Goal: Information Seeking & Learning: Learn about a topic

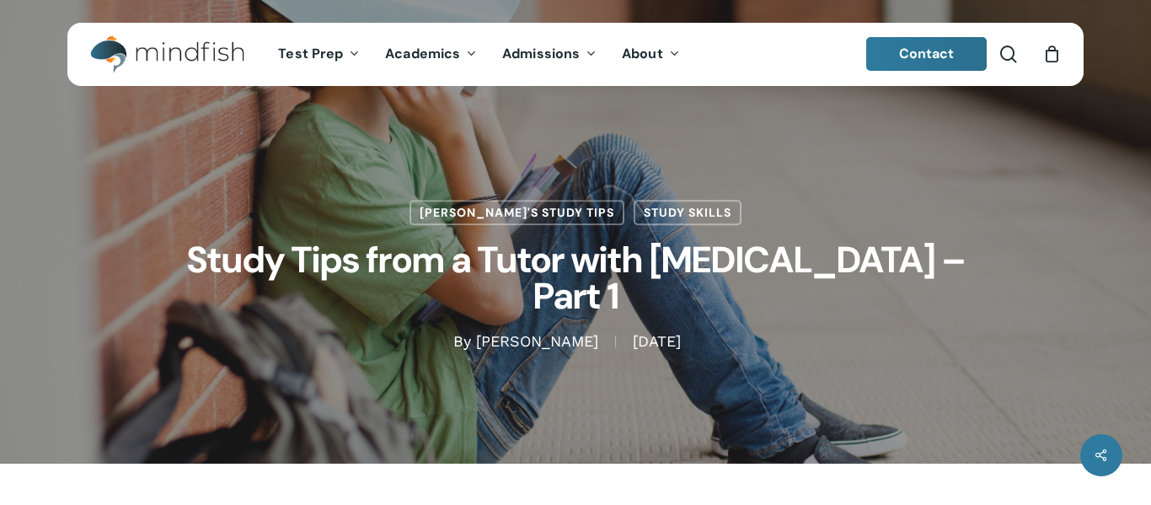
click at [965, 311] on h1 "Study Tips from a Tutor with ADHD – Part 1" at bounding box center [575, 278] width 843 height 106
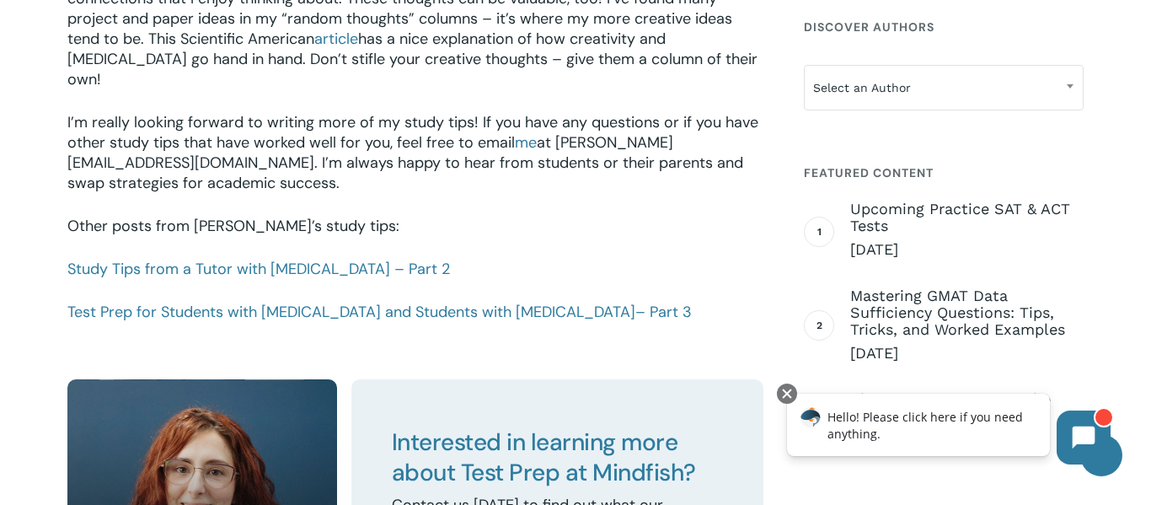
scroll to position [2442, 0]
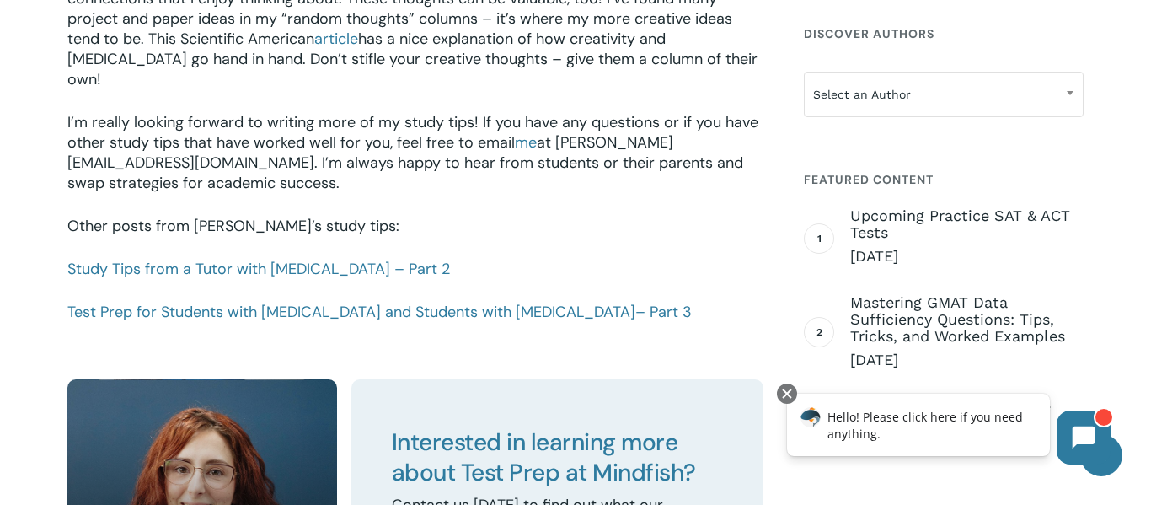
click at [276, 259] on p "Study Tips from a Tutor with [MEDICAL_DATA] – Part 2" at bounding box center [415, 280] width 696 height 43
click at [290, 259] on link "Study Tips from a Tutor with [MEDICAL_DATA] – Part 2" at bounding box center [258, 269] width 383 height 20
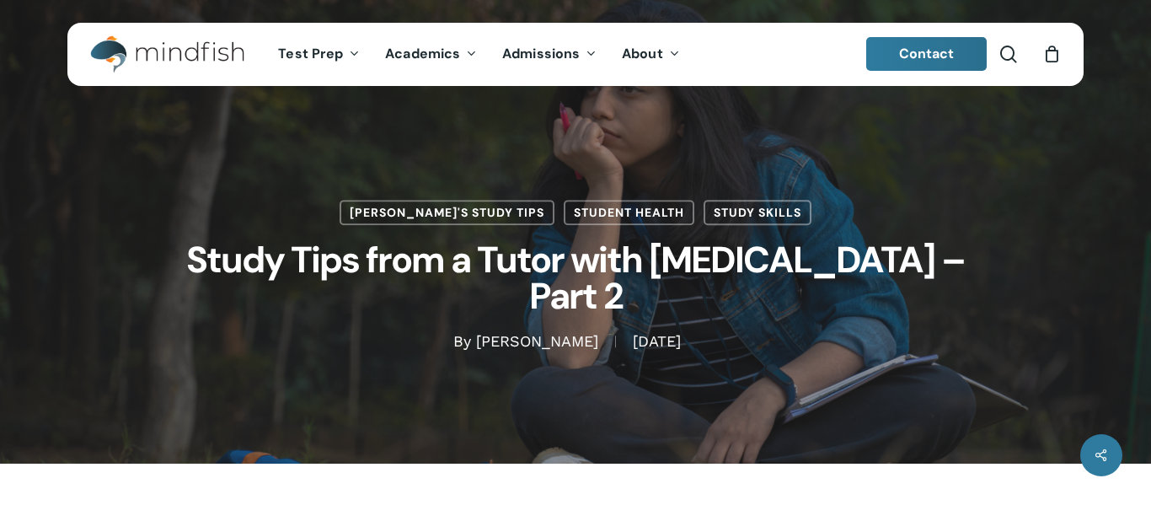
click at [914, 366] on div "[PERSON_NAME]'s Study Tips Student Health Study Skills Study Tips from a Tutor …" at bounding box center [575, 232] width 1016 height 464
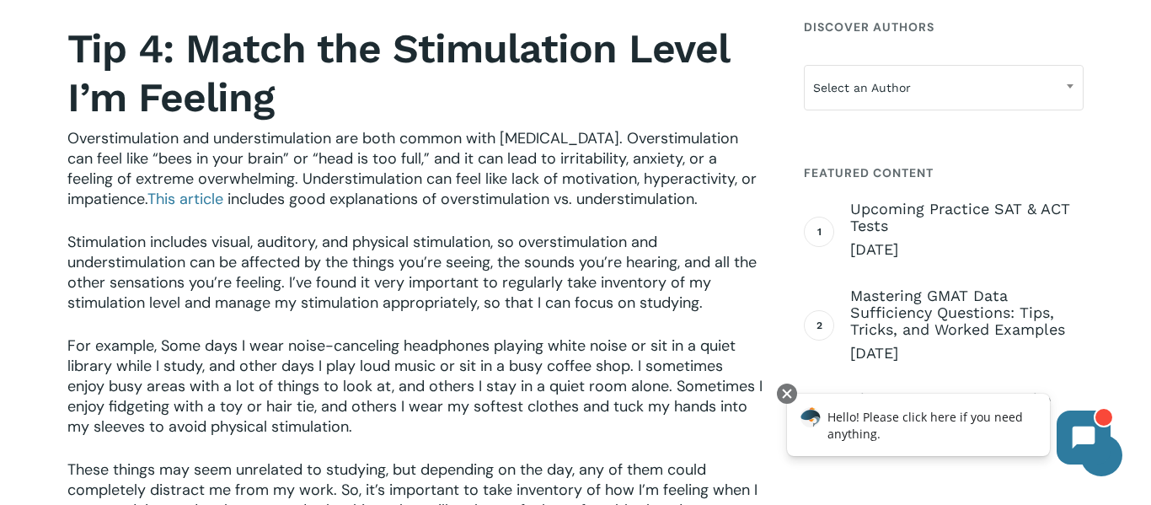
scroll to position [1416, 0]
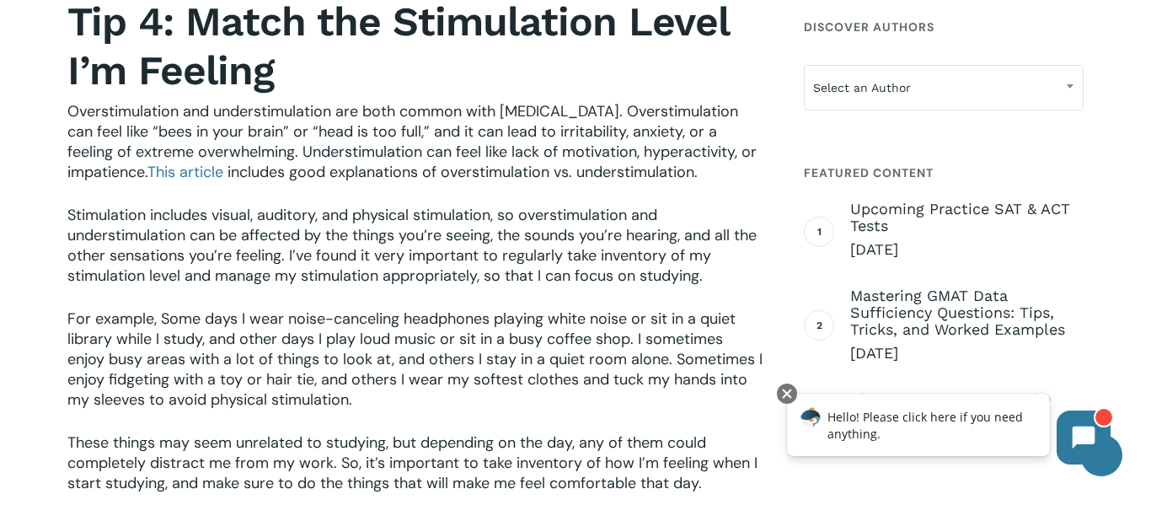
click at [914, 366] on li "Mastering GMAT Data Sufficiency Questions: Tips, Tricks, and Worked Examples [D…" at bounding box center [944, 325] width 280 height 83
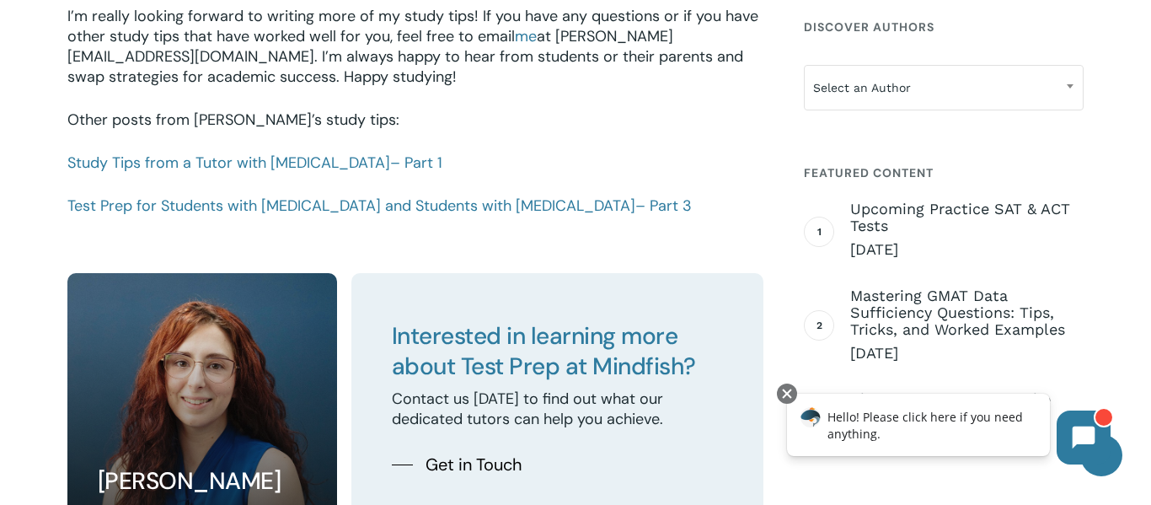
scroll to position [2023, 0]
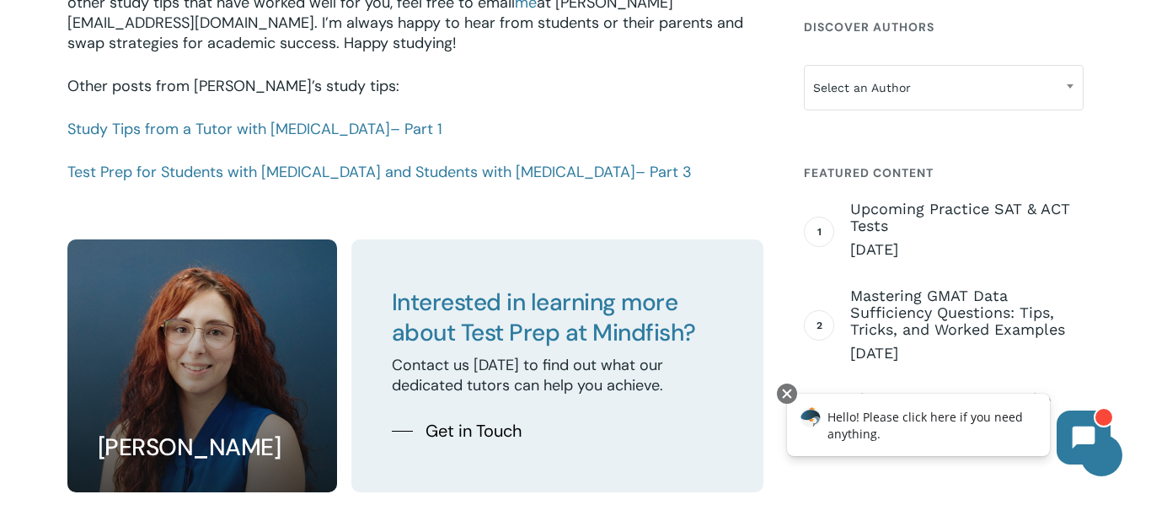
click at [899, 366] on li "Mastering GMAT Data Sufficiency Questions: Tips, Tricks, and Worked Examples [D…" at bounding box center [944, 325] width 280 height 83
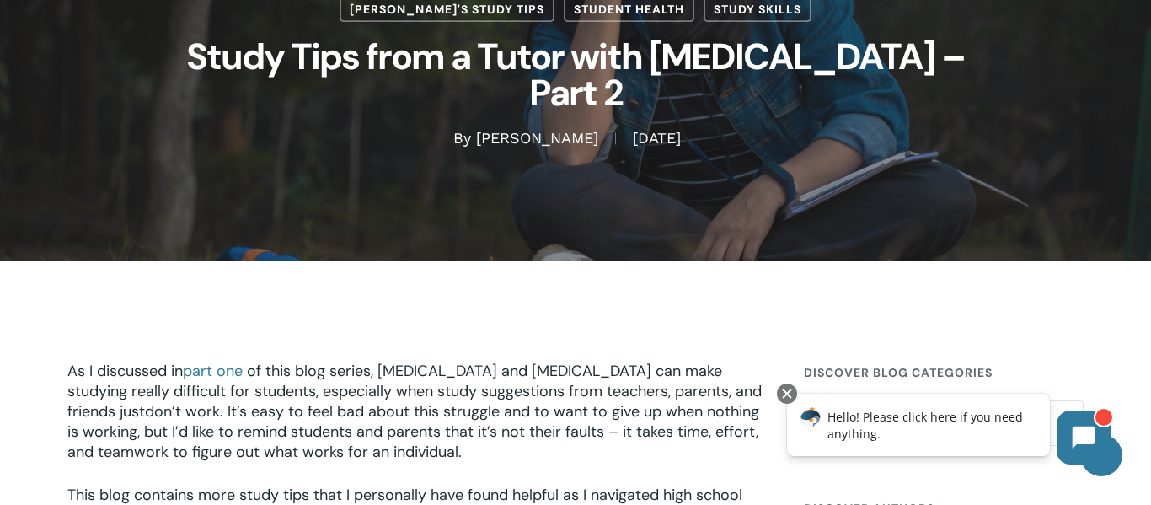
scroll to position [202, 0]
